Goal: Use online tool/utility

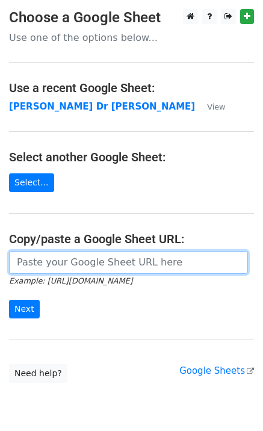
click at [64, 270] on input "url" at bounding box center [128, 262] width 239 height 23
paste input "https://docs.google.com/spreadsheets/d/1G-r2LDR-PUes-LJWUgQRrYRQSRffQtQs65W9tlb…"
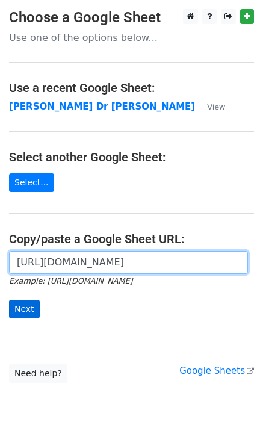
scroll to position [0, 346]
type input "[URL][DOMAIN_NAME]"
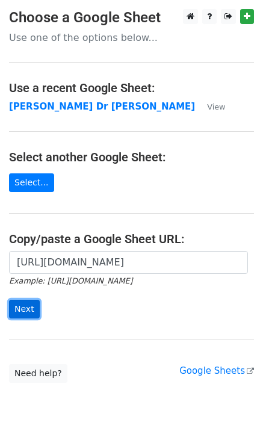
click at [31, 309] on input "Next" at bounding box center [24, 309] width 31 height 19
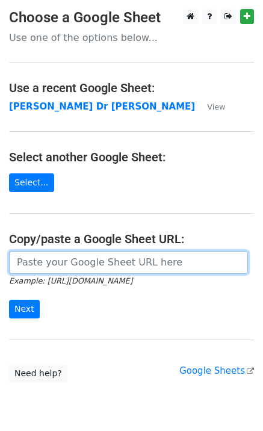
click at [42, 270] on input "url" at bounding box center [128, 262] width 239 height 23
paste input "[URL][DOMAIN_NAME]"
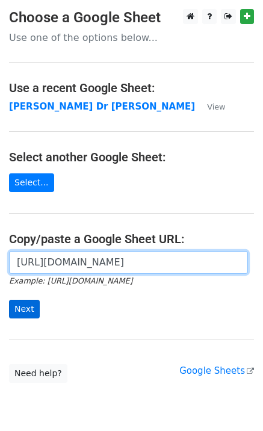
type input "[URL][DOMAIN_NAME]"
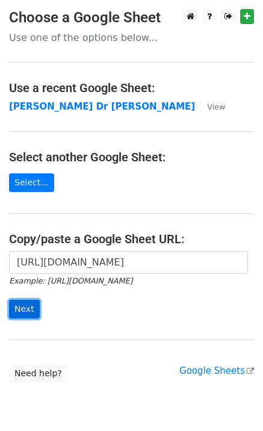
scroll to position [0, 0]
click at [28, 307] on input "Next" at bounding box center [24, 309] width 31 height 19
